Goal: Task Accomplishment & Management: Use online tool/utility

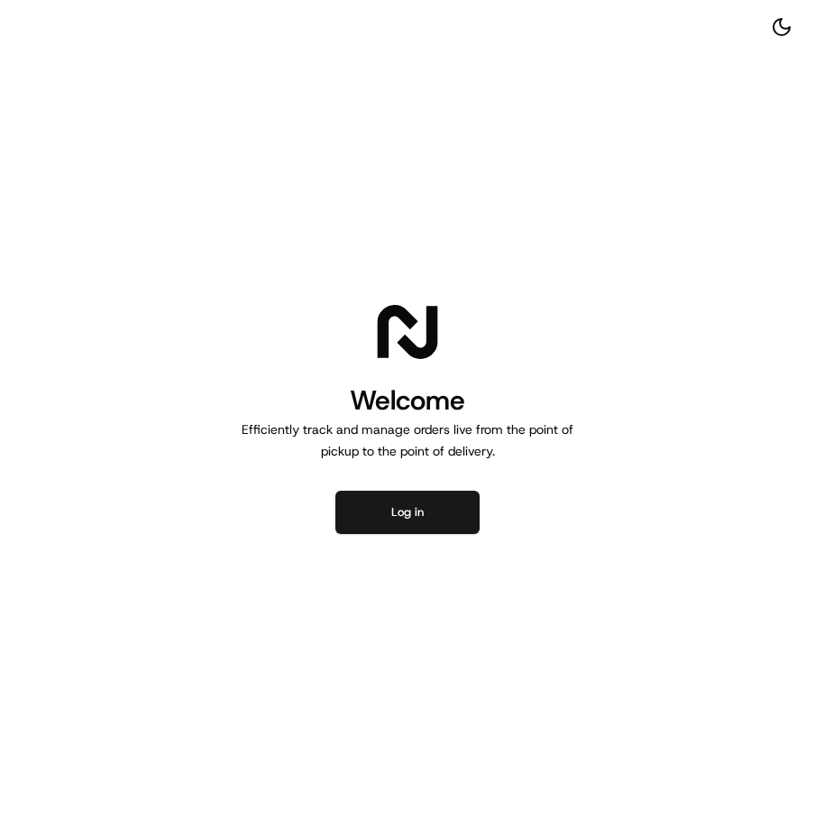
click at [481, 506] on div "Welcome Efficiently track and manage orders live from the point of pickup to th…" at bounding box center [407, 414] width 815 height 829
click at [467, 507] on button "Log in" at bounding box center [407, 512] width 144 height 43
